Goal: Transaction & Acquisition: Purchase product/service

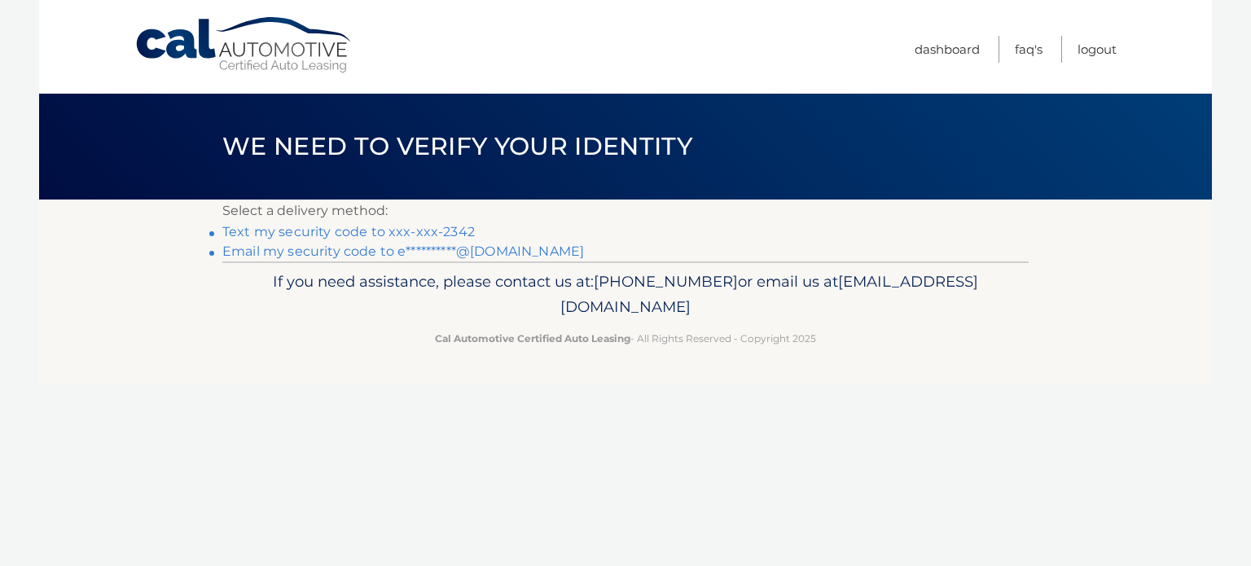
click at [297, 231] on link "Text my security code to xxx-xxx-2342" at bounding box center [348, 231] width 253 height 15
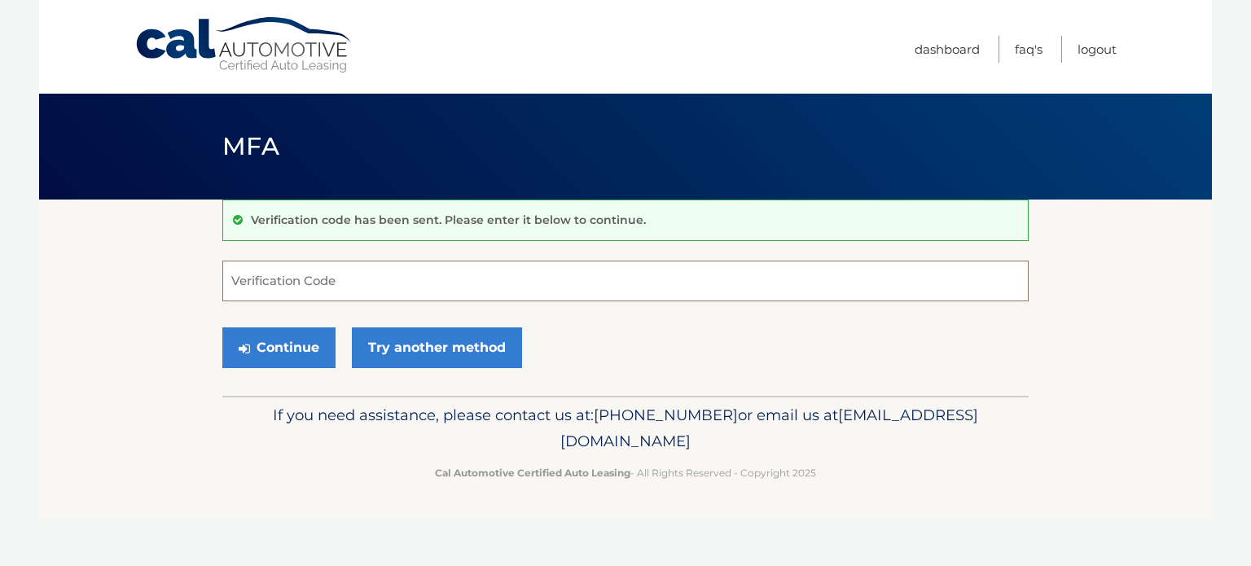
click at [261, 275] on input "Verification Code" at bounding box center [625, 281] width 807 height 41
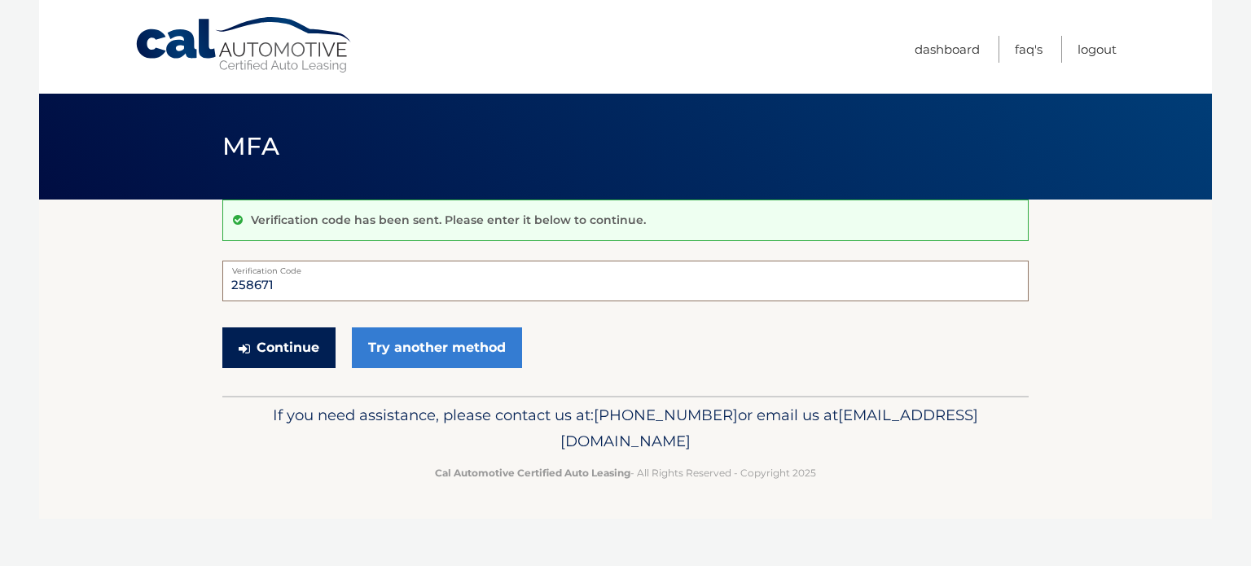
type input "258671"
click at [289, 353] on button "Continue" at bounding box center [278, 348] width 113 height 41
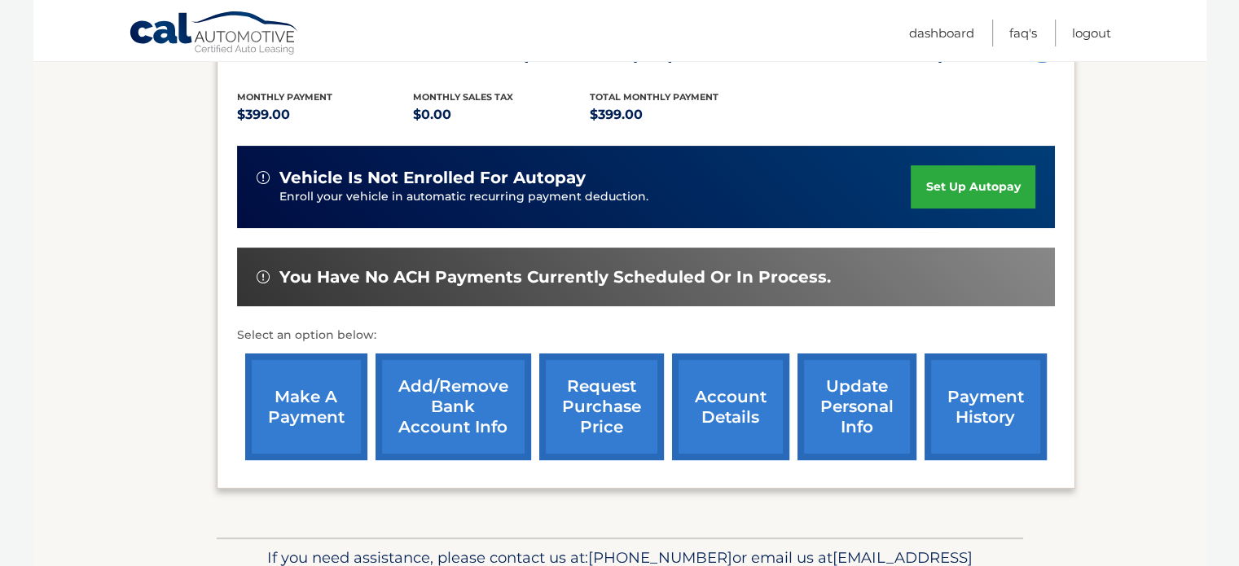
scroll to position [244, 0]
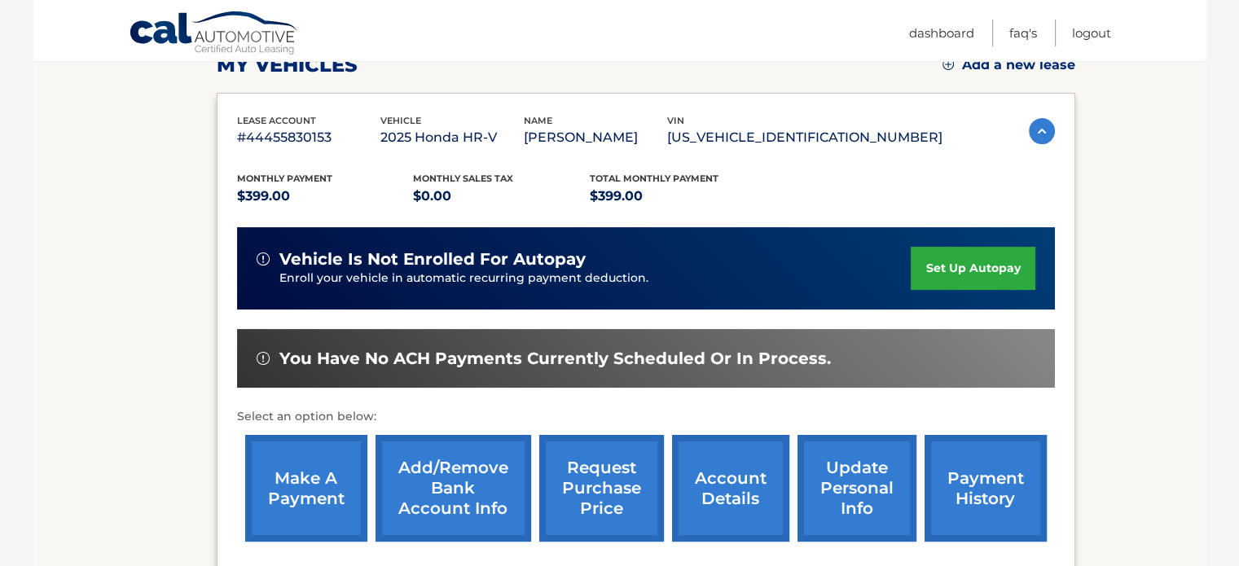
click at [288, 486] on link "make a payment" at bounding box center [306, 488] width 122 height 107
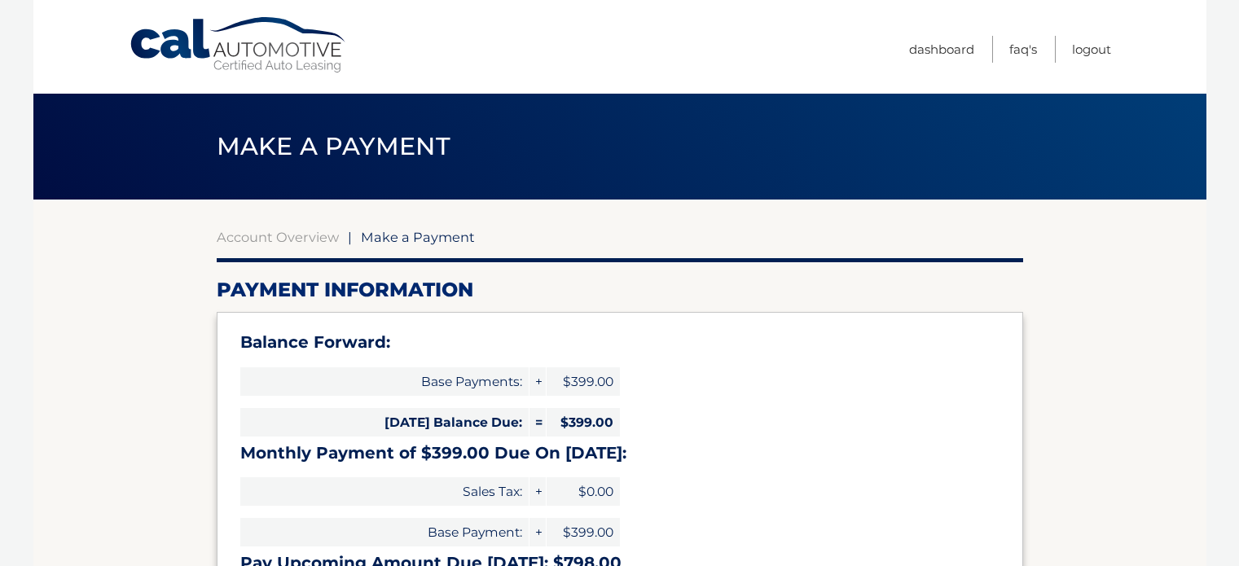
select select "M2EwMWJkZDctYmU0Ni00YmNiLTllNjItM2Q0MDlmZDlhMDcz"
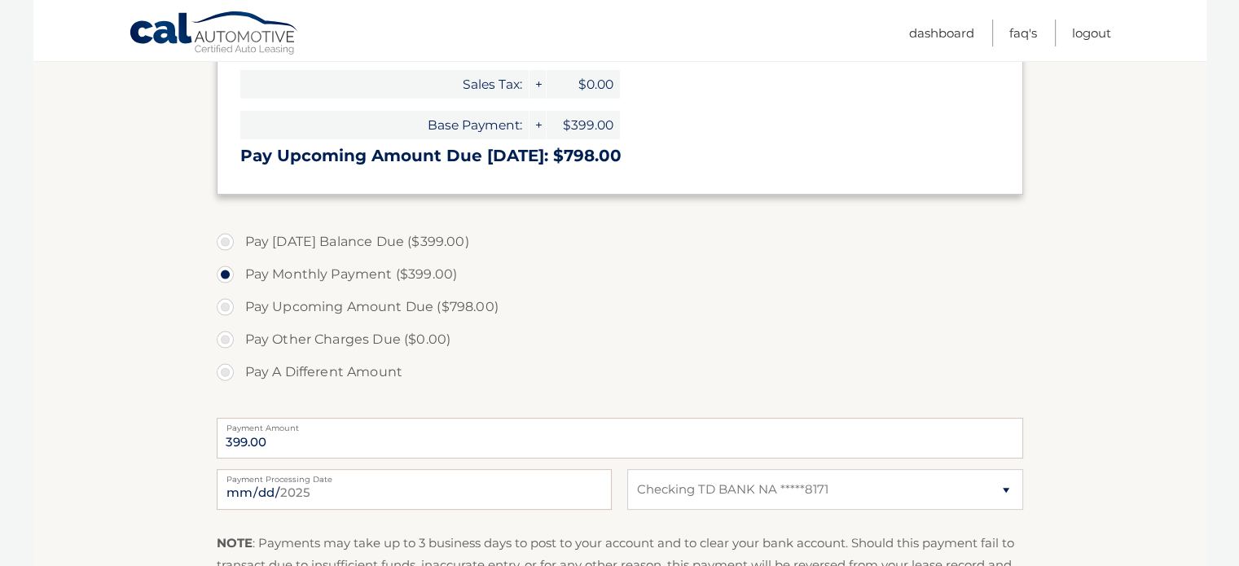
scroll to position [489, 0]
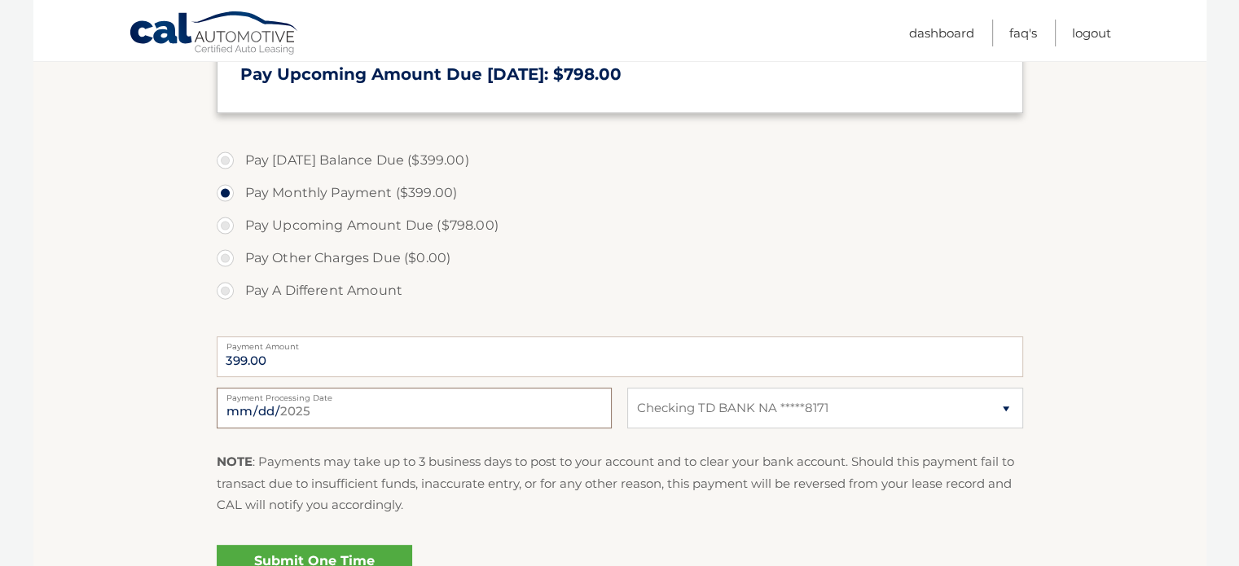
click at [434, 411] on input "[DATE]" at bounding box center [414, 408] width 395 height 41
click at [407, 412] on input "[DATE]" at bounding box center [414, 408] width 395 height 41
click at [1045, 293] on section "Account Overview | Make a Payment Payment Information Balance Forward: Base Pay…" at bounding box center [619, 166] width 1173 height 910
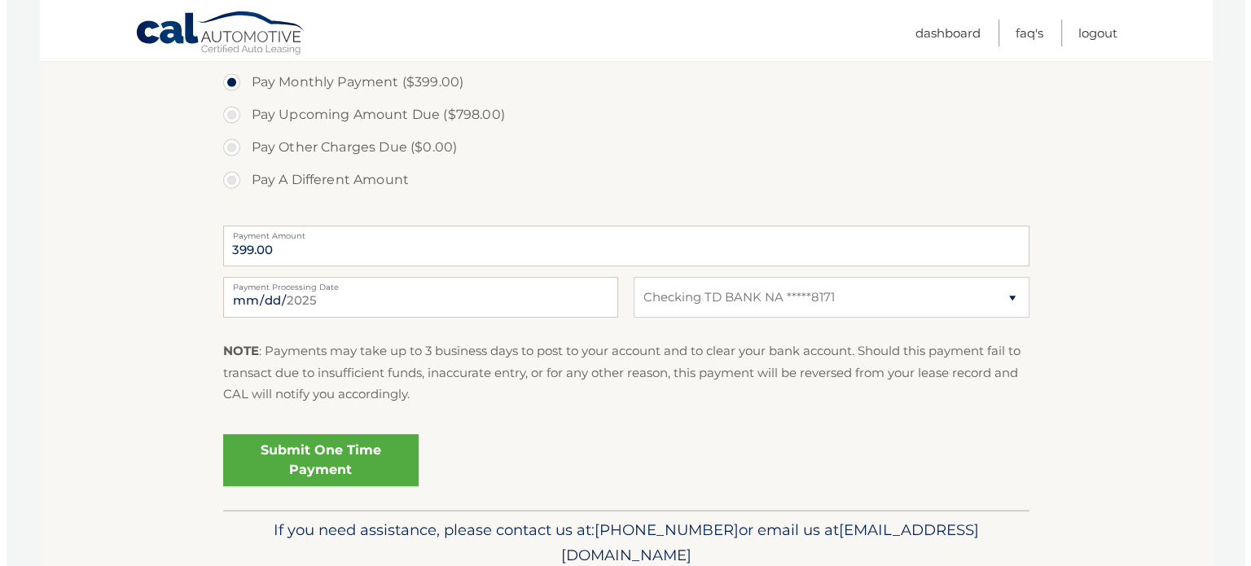
scroll to position [652, 0]
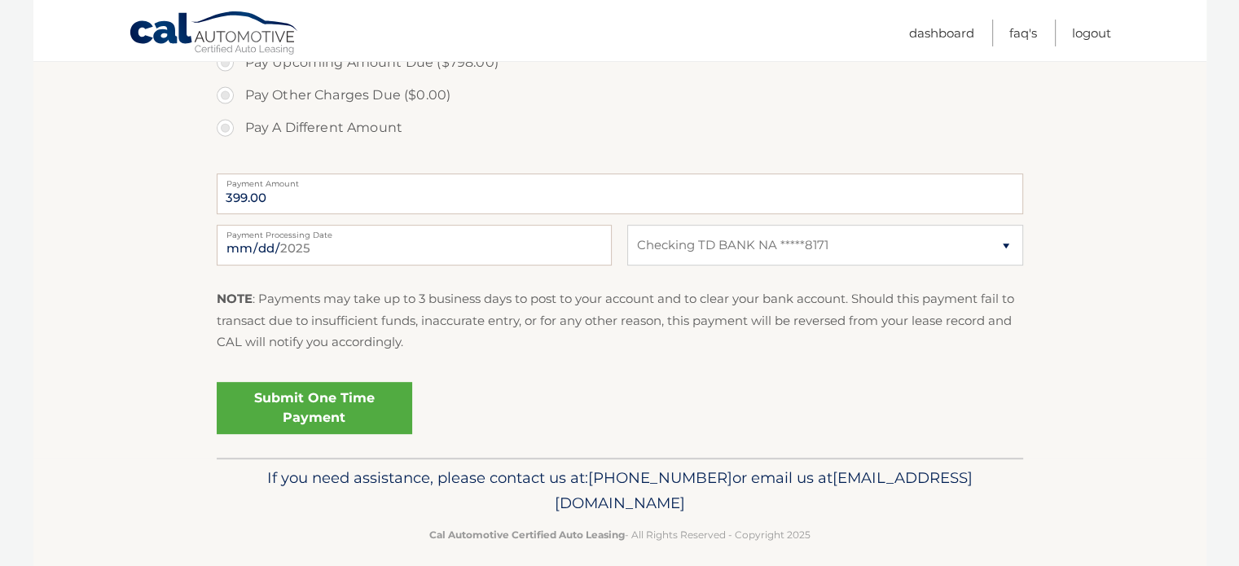
click at [299, 407] on link "Submit One Time Payment" at bounding box center [315, 408] width 196 height 52
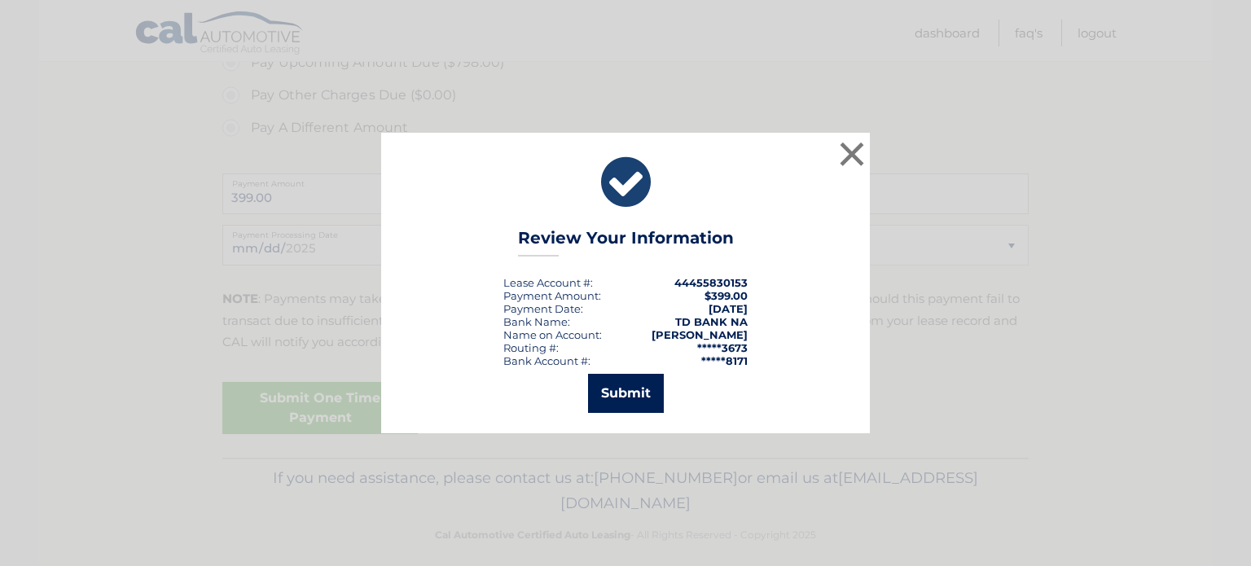
click at [626, 403] on button "Submit" at bounding box center [626, 393] width 76 height 39
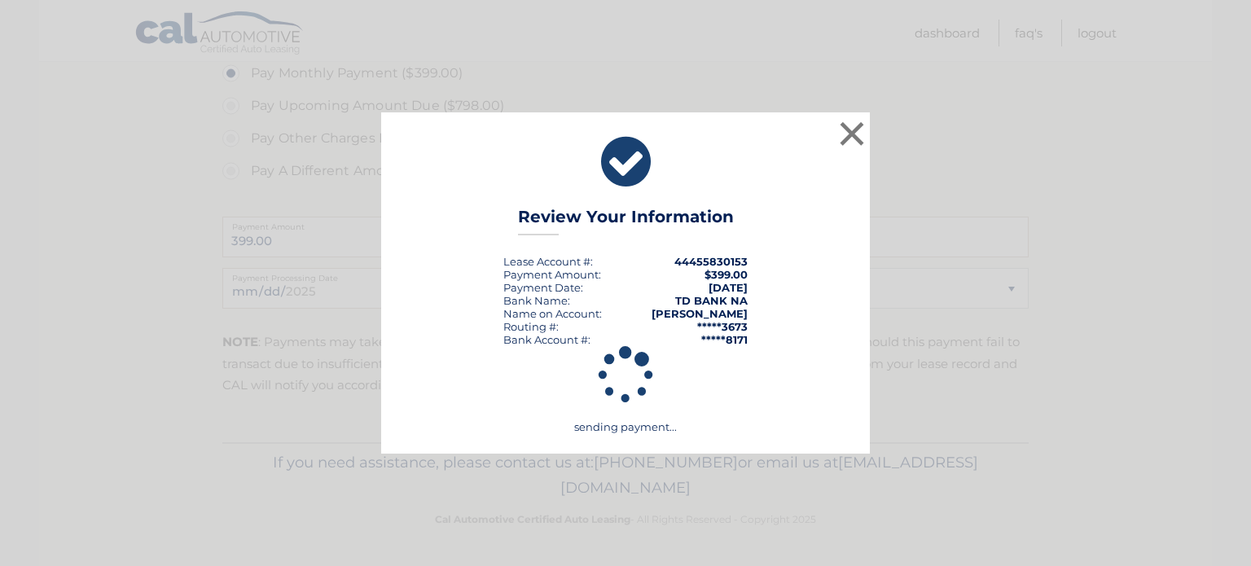
scroll to position [607, 0]
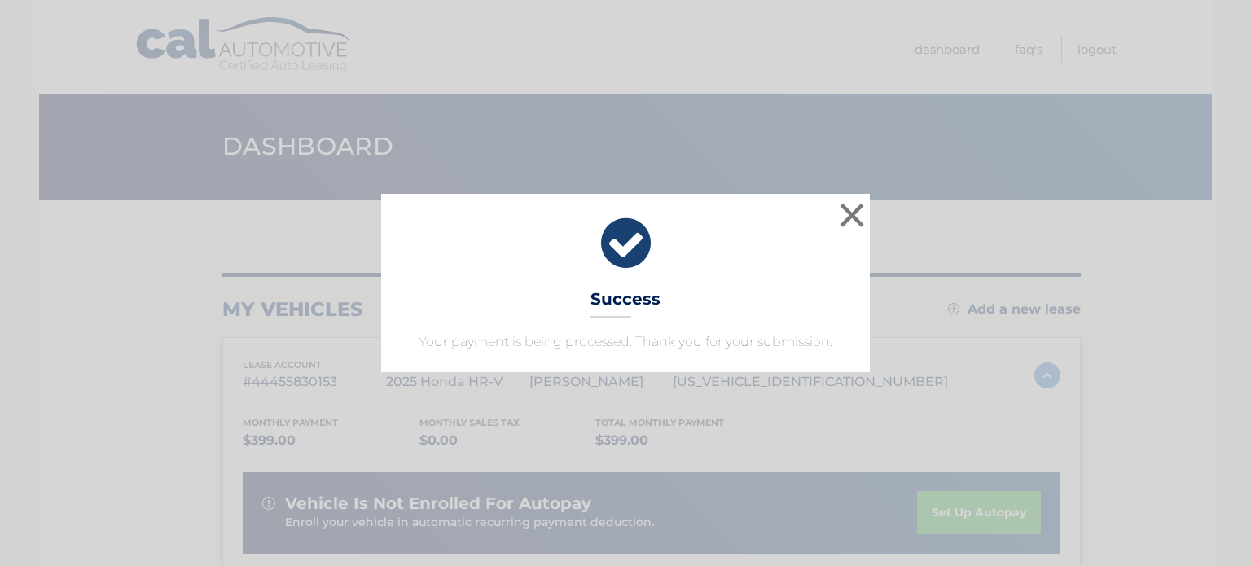
click at [407, 336] on div "× Success Your payment is being processed. Thank you for your submission." at bounding box center [625, 283] width 489 height 178
click at [842, 215] on button "×" at bounding box center [852, 215] width 33 height 33
